Goal: Task Accomplishment & Management: Manage account settings

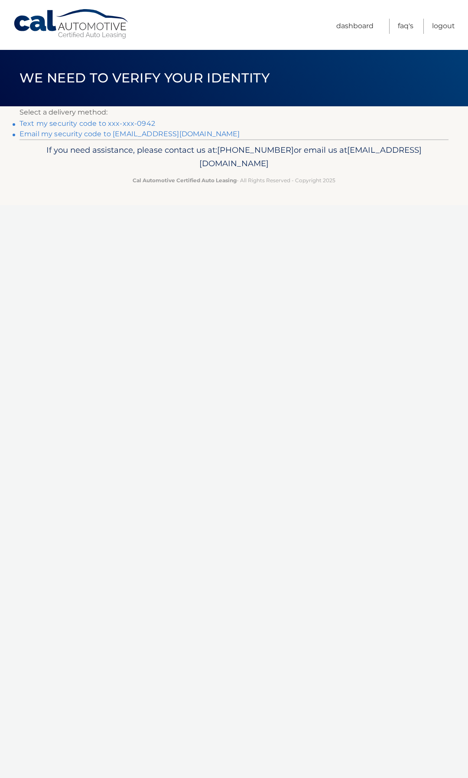
click at [130, 123] on link "Text my security code to xxx-xxx-0942" at bounding box center [88, 123] width 136 height 8
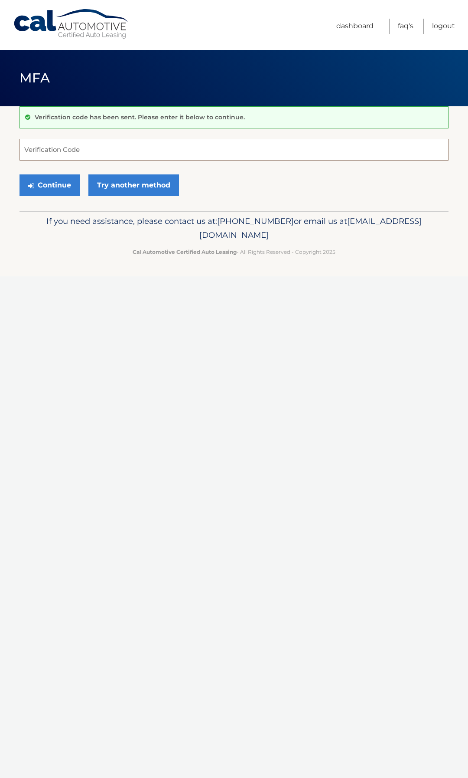
click at [66, 152] on input "Verification Code" at bounding box center [234, 150] width 429 height 22
drag, startPoint x: 61, startPoint y: 148, endPoint x: 91, endPoint y: 160, distance: 31.9
click at [61, 149] on input "Verification Code" at bounding box center [234, 150] width 429 height 22
type input "217539"
click at [44, 181] on button "Continue" at bounding box center [50, 185] width 60 height 22
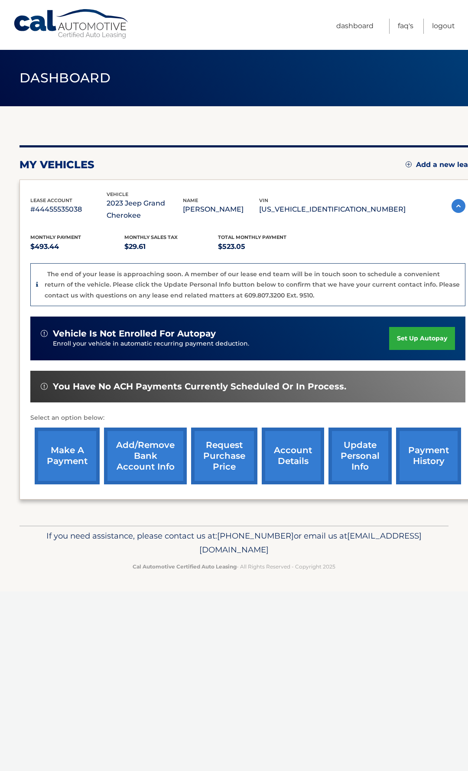
click at [436, 453] on link "payment history" at bounding box center [428, 456] width 65 height 57
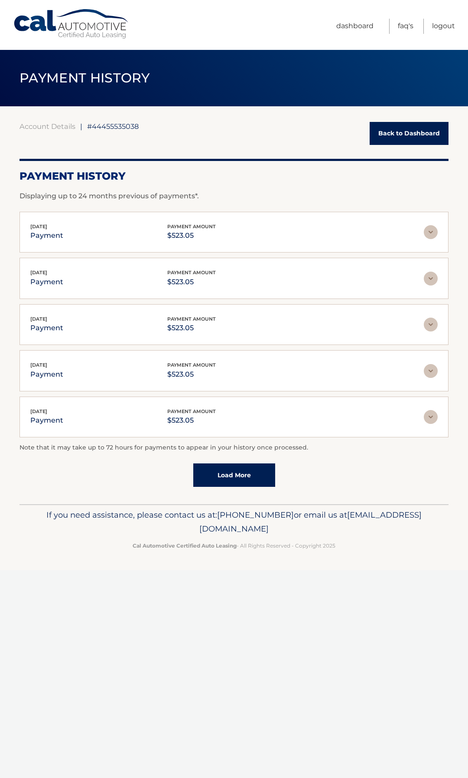
click at [401, 132] on link "Back to Dashboard" at bounding box center [409, 133] width 79 height 23
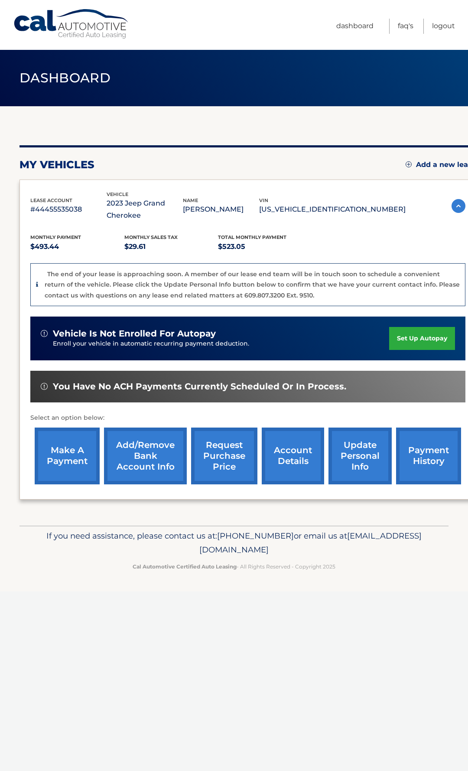
click at [69, 449] on link "make a payment" at bounding box center [67, 456] width 65 height 57
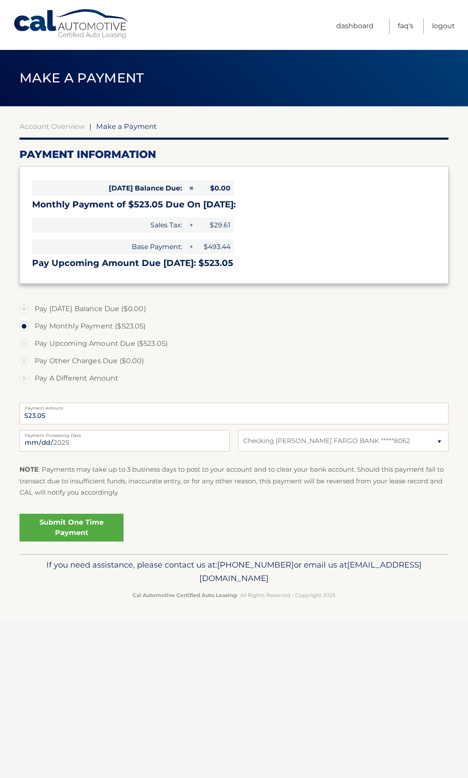
select select "NzYwZGU4ODYtNzU3Mi00YzQzLWI2MzQtM2NmMmI5ZjA4MmYz"
click at [86, 528] on link "Submit One Time Payment" at bounding box center [72, 528] width 104 height 28
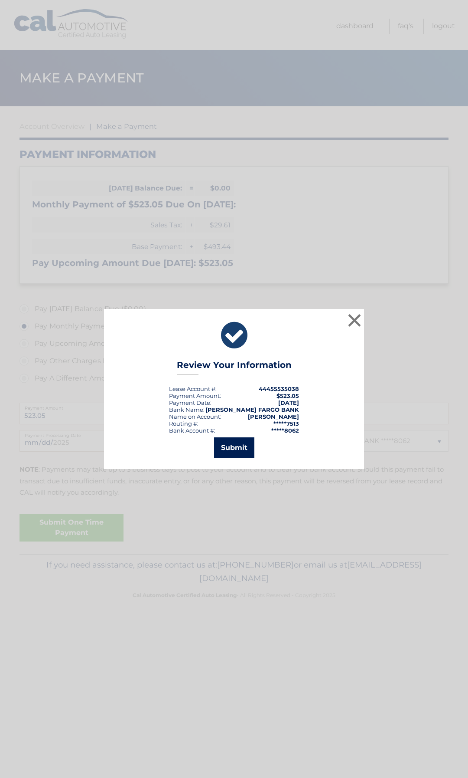
click at [231, 448] on button "Submit" at bounding box center [234, 447] width 40 height 21
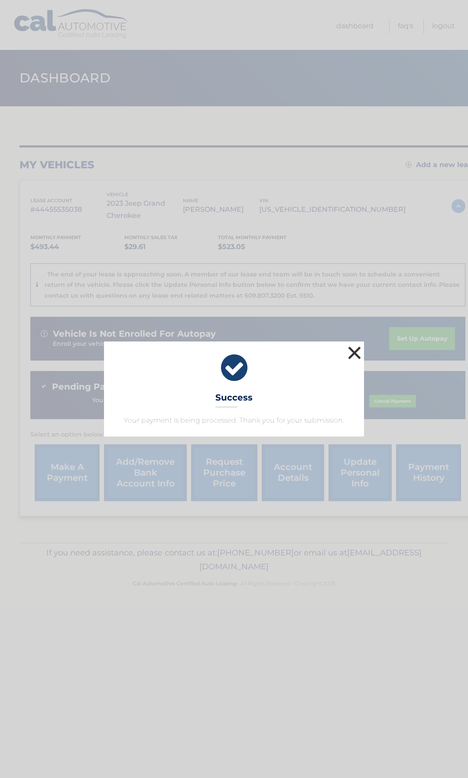
click at [360, 349] on button "×" at bounding box center [354, 352] width 17 height 17
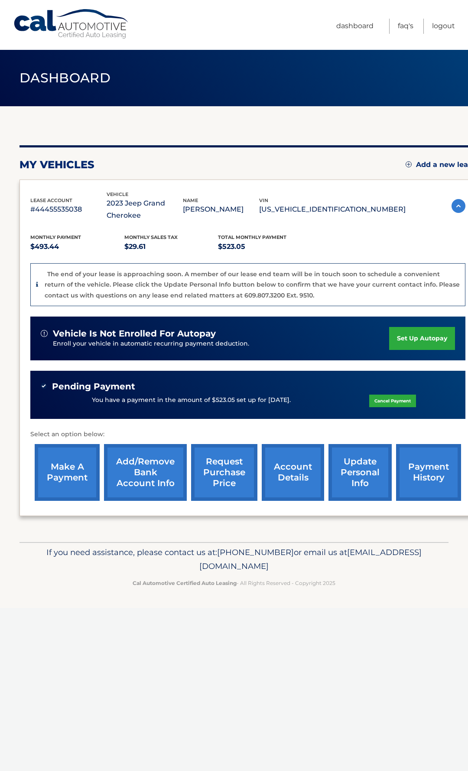
click at [276, 473] on link "account details" at bounding box center [293, 472] width 62 height 57
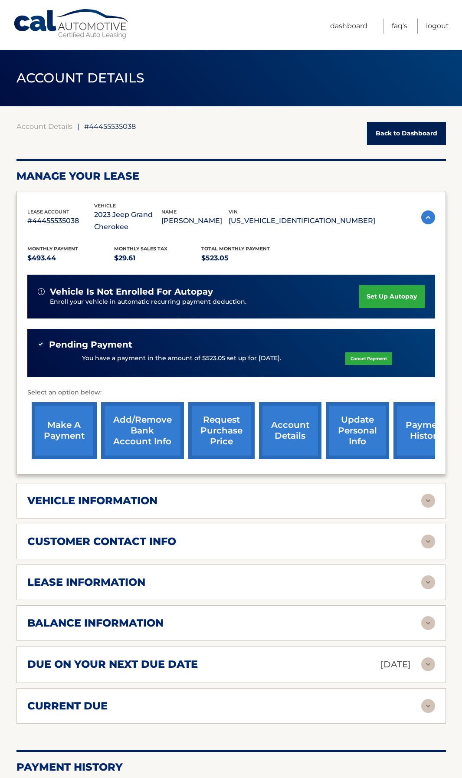
click at [434, 581] on img at bounding box center [428, 582] width 14 height 14
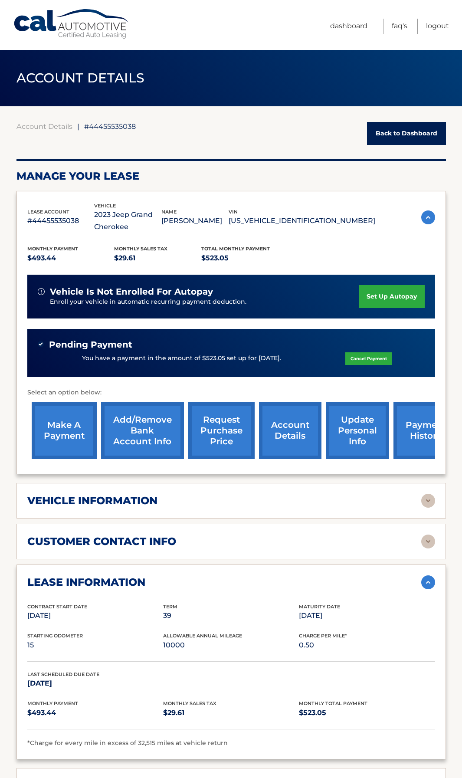
drag, startPoint x: 346, startPoint y: 619, endPoint x: 301, endPoint y: 605, distance: 47.2
click at [298, 605] on div "Contract Start Date Oct 13, 2022 Term 39 Maturity Date Jan 13, 2026" at bounding box center [231, 617] width 408 height 29
click at [302, 601] on div "lease information Contract Start Date Oct 13, 2022 Term 39 Maturity Date Jan 13…" at bounding box center [230, 661] width 429 height 195
drag, startPoint x: 302, startPoint y: 606, endPoint x: 342, endPoint y: 620, distance: 42.5
click at [342, 620] on div "Maturity Date Jan 13, 2026" at bounding box center [367, 613] width 136 height 20
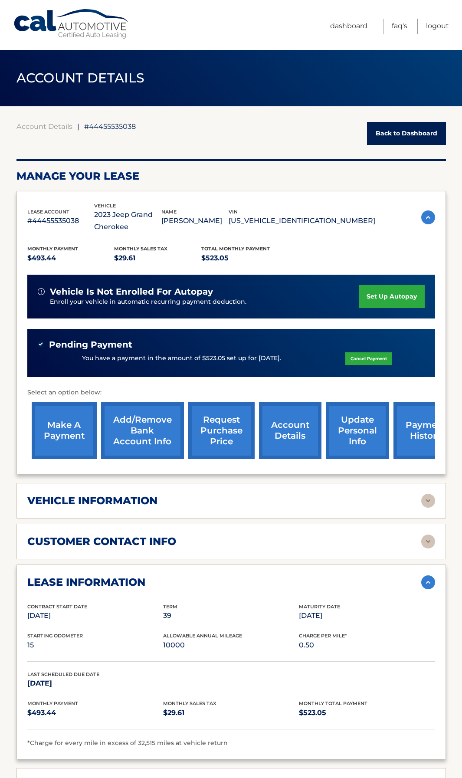
copy div "aturity Date Jan 13, 2026"
click at [213, 430] on link "request purchase price" at bounding box center [221, 430] width 66 height 57
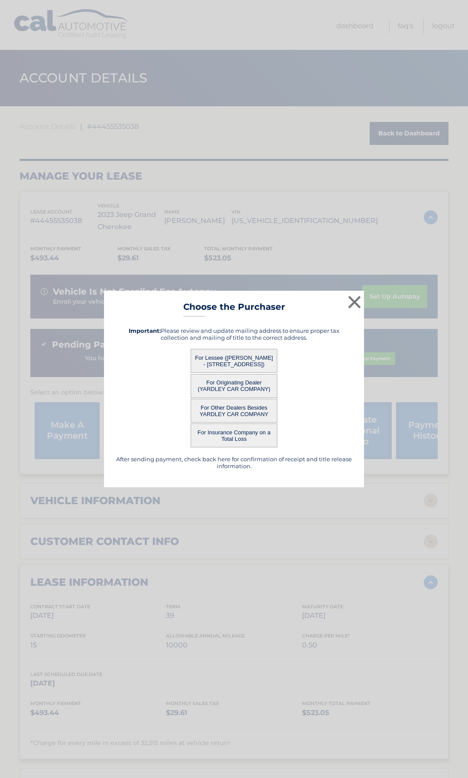
click at [228, 360] on button "For Lessee ([PERSON_NAME] - [STREET_ADDRESS])" at bounding box center [234, 361] width 87 height 24
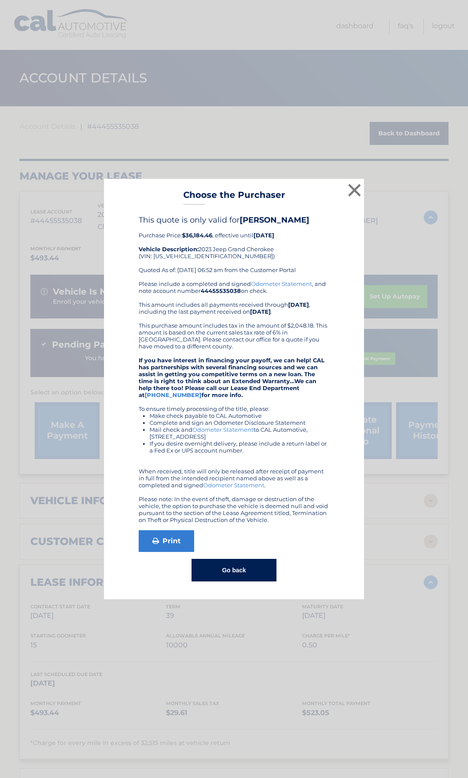
click at [237, 575] on button "Go back" at bounding box center [234, 570] width 85 height 23
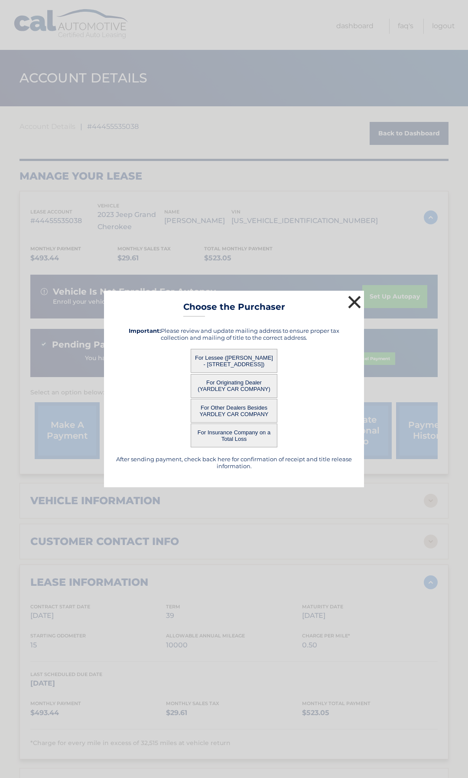
click at [352, 304] on button "×" at bounding box center [354, 301] width 17 height 17
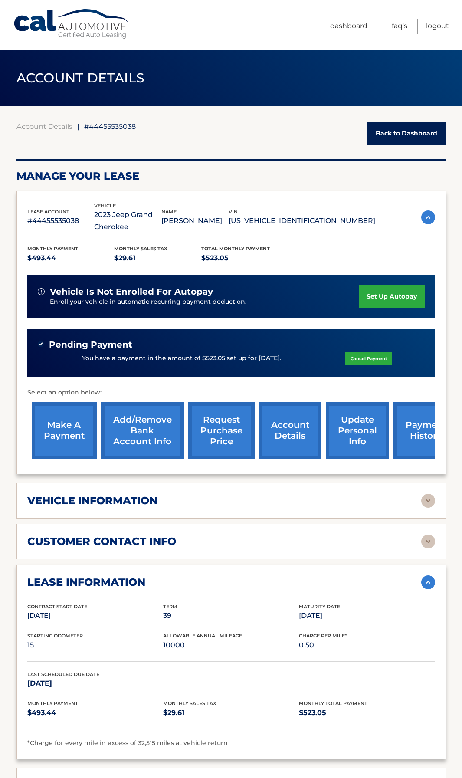
click at [287, 416] on link "account details" at bounding box center [290, 430] width 62 height 57
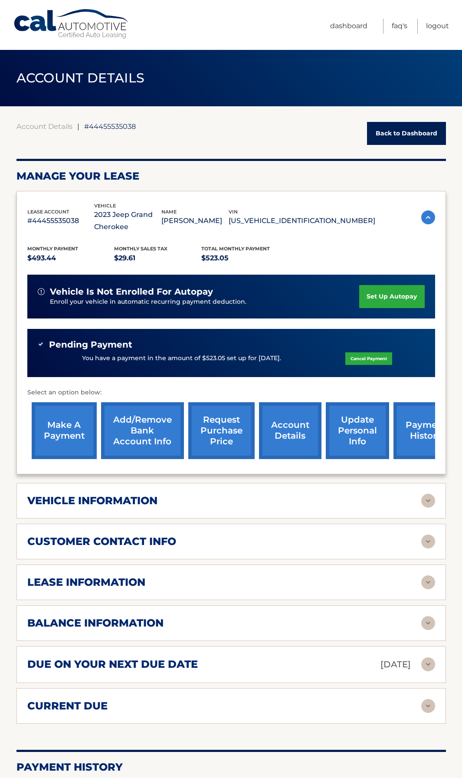
click at [426, 502] on img at bounding box center [428, 501] width 14 height 14
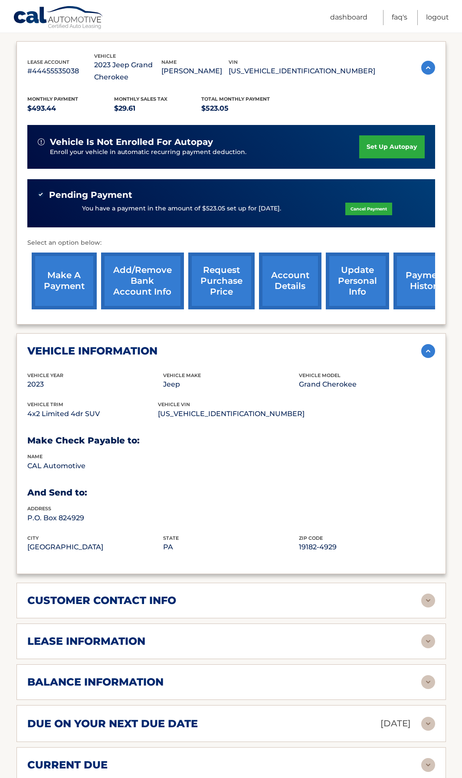
scroll to position [174, 0]
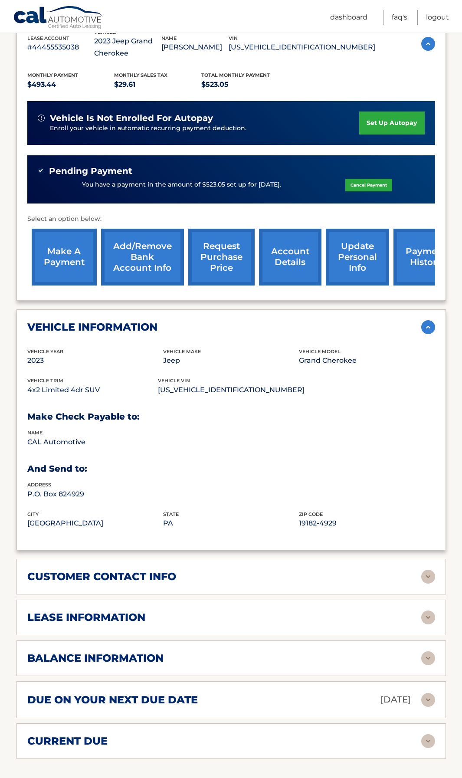
click at [131, 619] on h2 "lease information" at bounding box center [86, 617] width 118 height 13
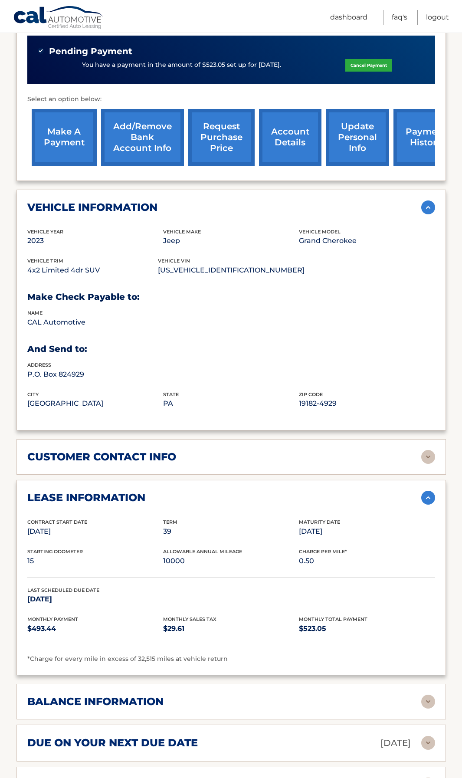
scroll to position [304, 0]
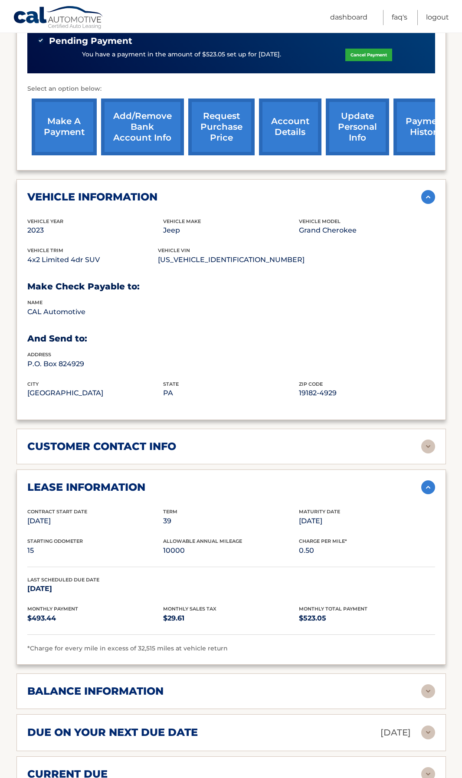
click at [139, 694] on h2 "balance information" at bounding box center [95, 691] width 136 height 13
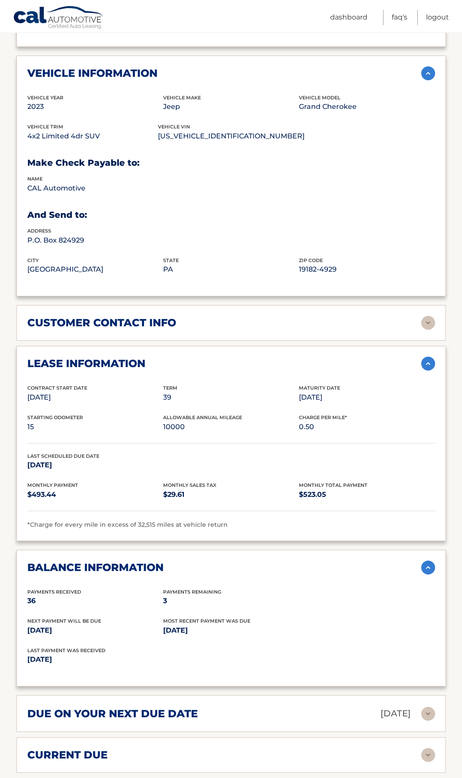
scroll to position [414, 0]
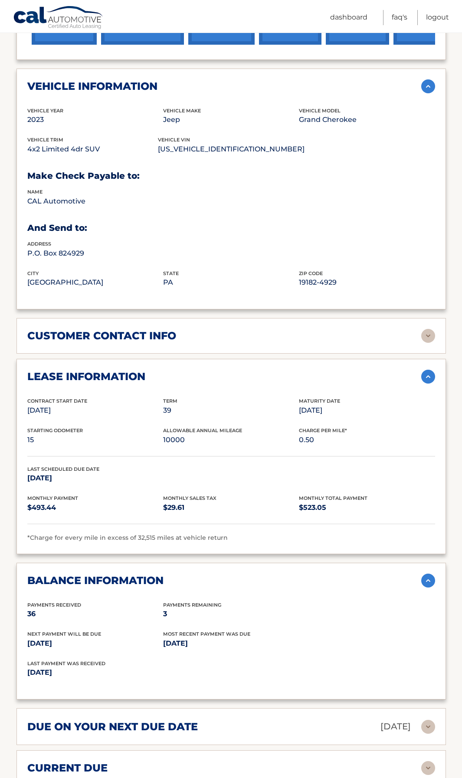
click at [210, 150] on p "[US_VEHICLE_IDENTIFICATION_NUMBER]" at bounding box center [231, 149] width 147 height 12
copy p "[US_VEHICLE_IDENTIFICATION_NUMBER]"
